Goal: Navigation & Orientation: Find specific page/section

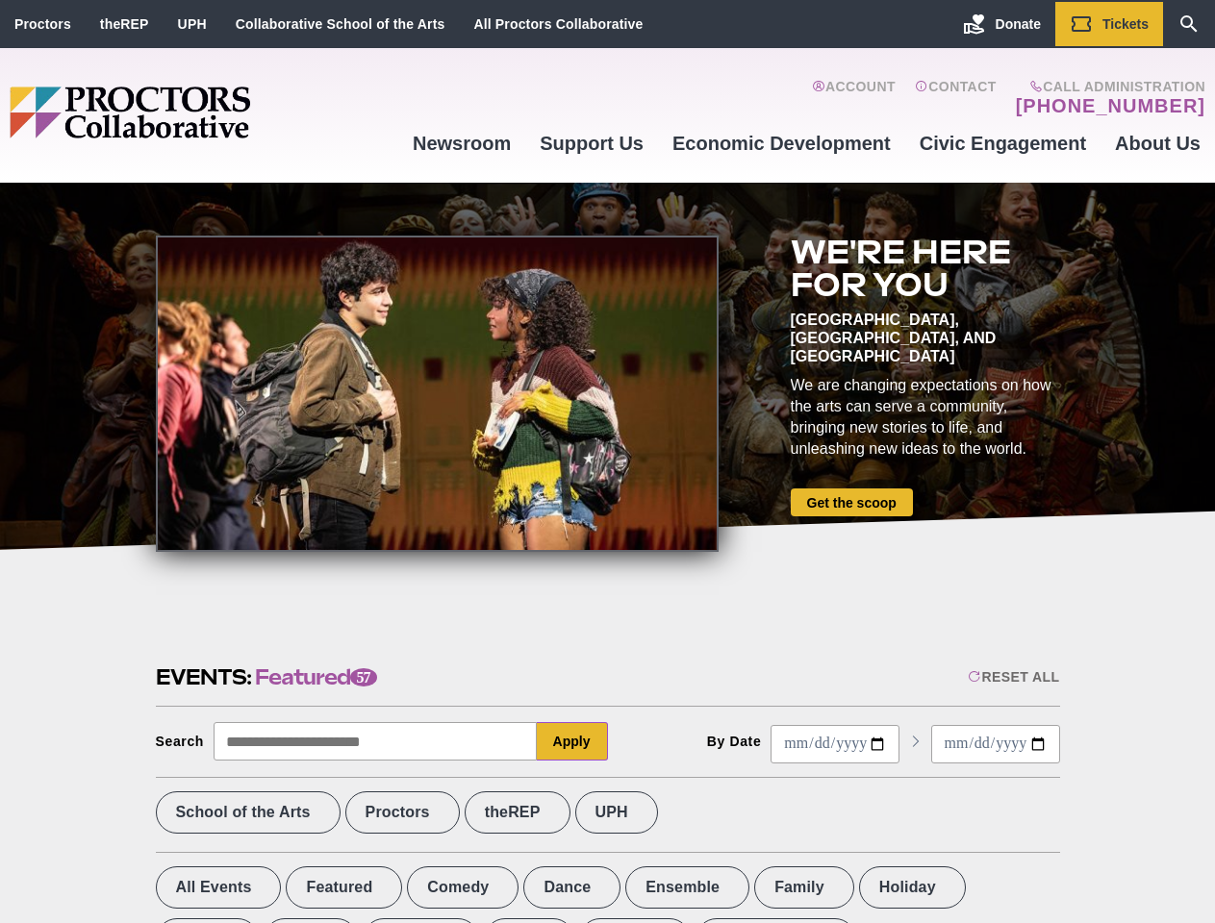
click at [607, 462] on div at bounding box center [437, 394] width 563 height 316
click at [1012, 677] on div "Reset All" at bounding box center [1012, 676] width 91 height 15
click at [572, 741] on button "Apply" at bounding box center [572, 741] width 71 height 38
